Goal: Task Accomplishment & Management: Manage account settings

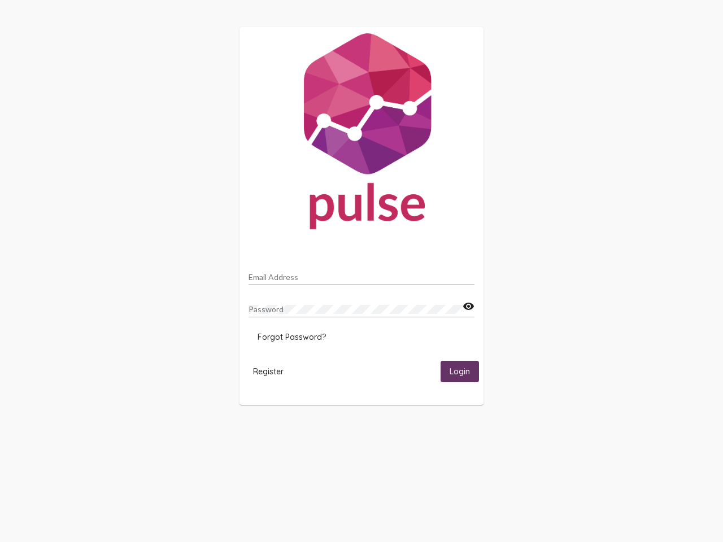
click at [362, 274] on input "Email Address" at bounding box center [362, 277] width 226 height 9
click at [468, 307] on mat-icon "visibility" at bounding box center [469, 307] width 12 height 14
click at [292, 337] on span "Forgot Password?" at bounding box center [292, 337] width 68 height 10
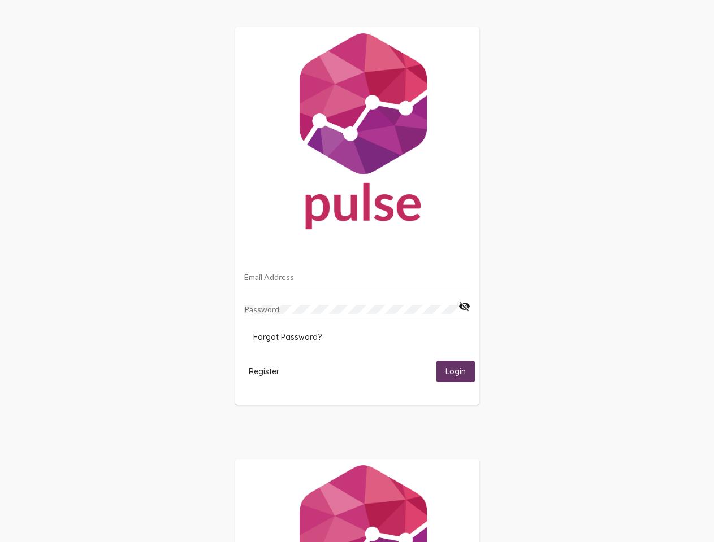
click at [268, 371] on span "Register" at bounding box center [264, 372] width 31 height 10
click at [460, 371] on span "Login" at bounding box center [455, 372] width 20 height 10
